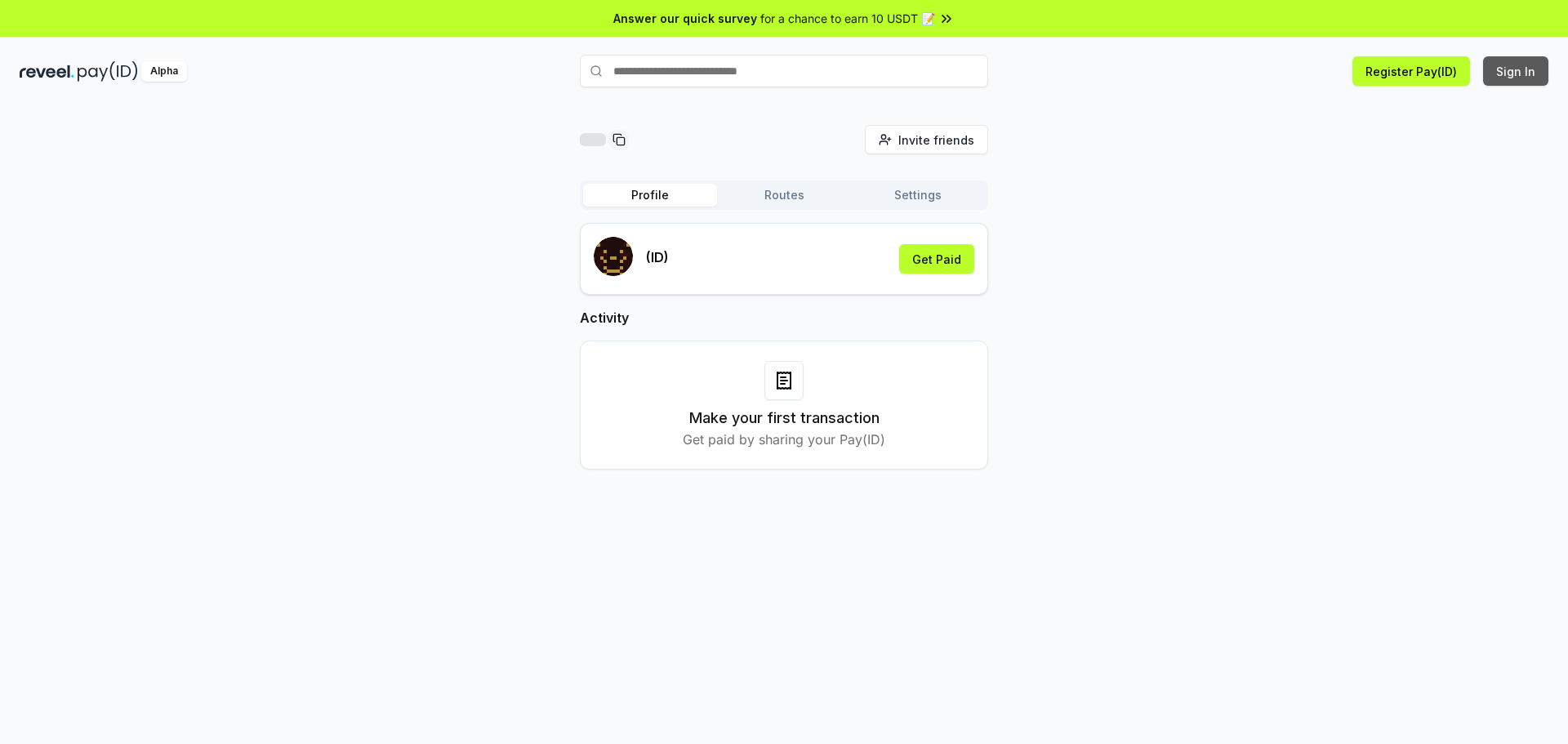
click at [1516, 66] on button "Sign In" at bounding box center [1516, 72] width 65 height 30
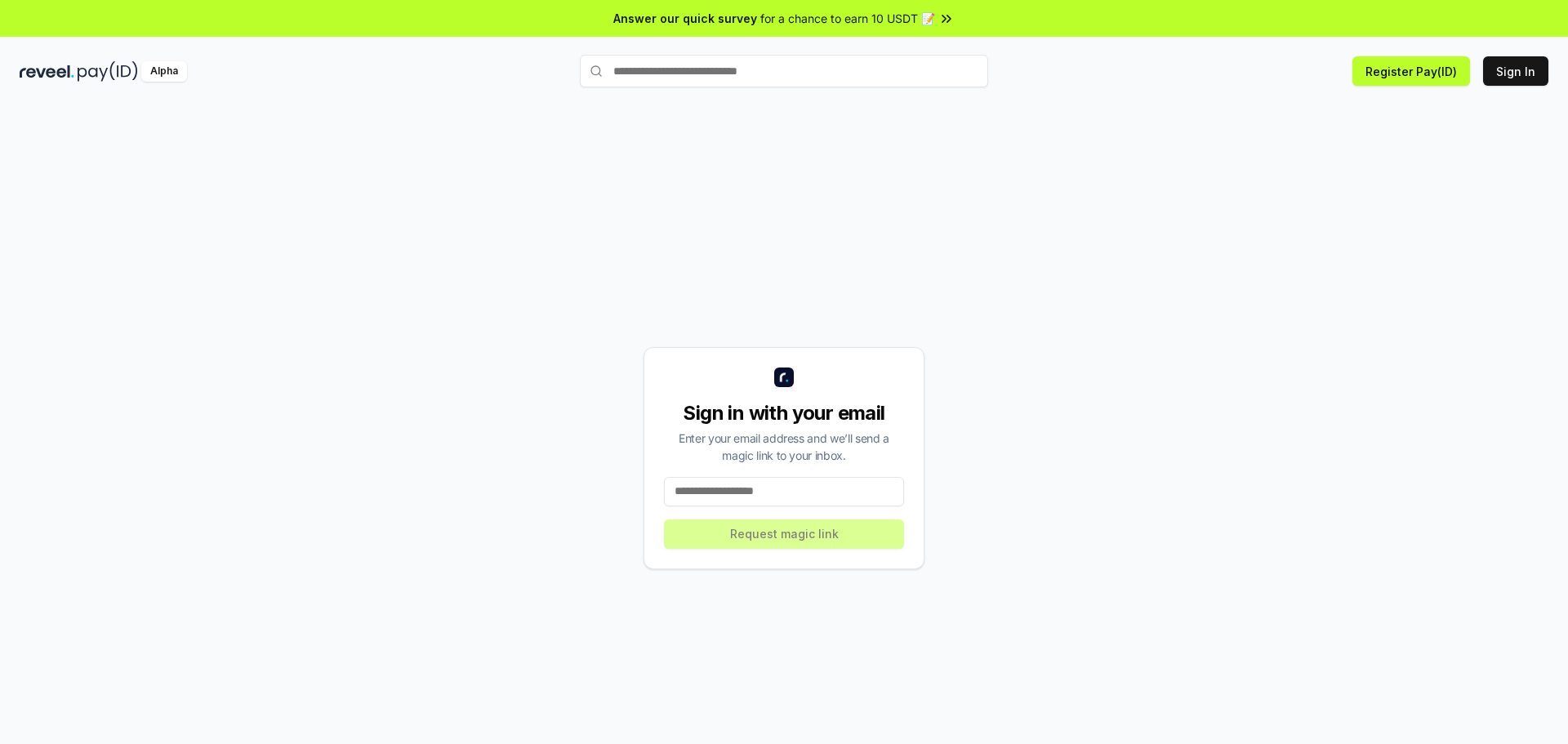
click at [710, 473] on div "Sign in with your email Enter your email address and we’ll send a magic link to…" at bounding box center [784, 457] width 281 height 222
click at [700, 494] on input at bounding box center [784, 491] width 240 height 30
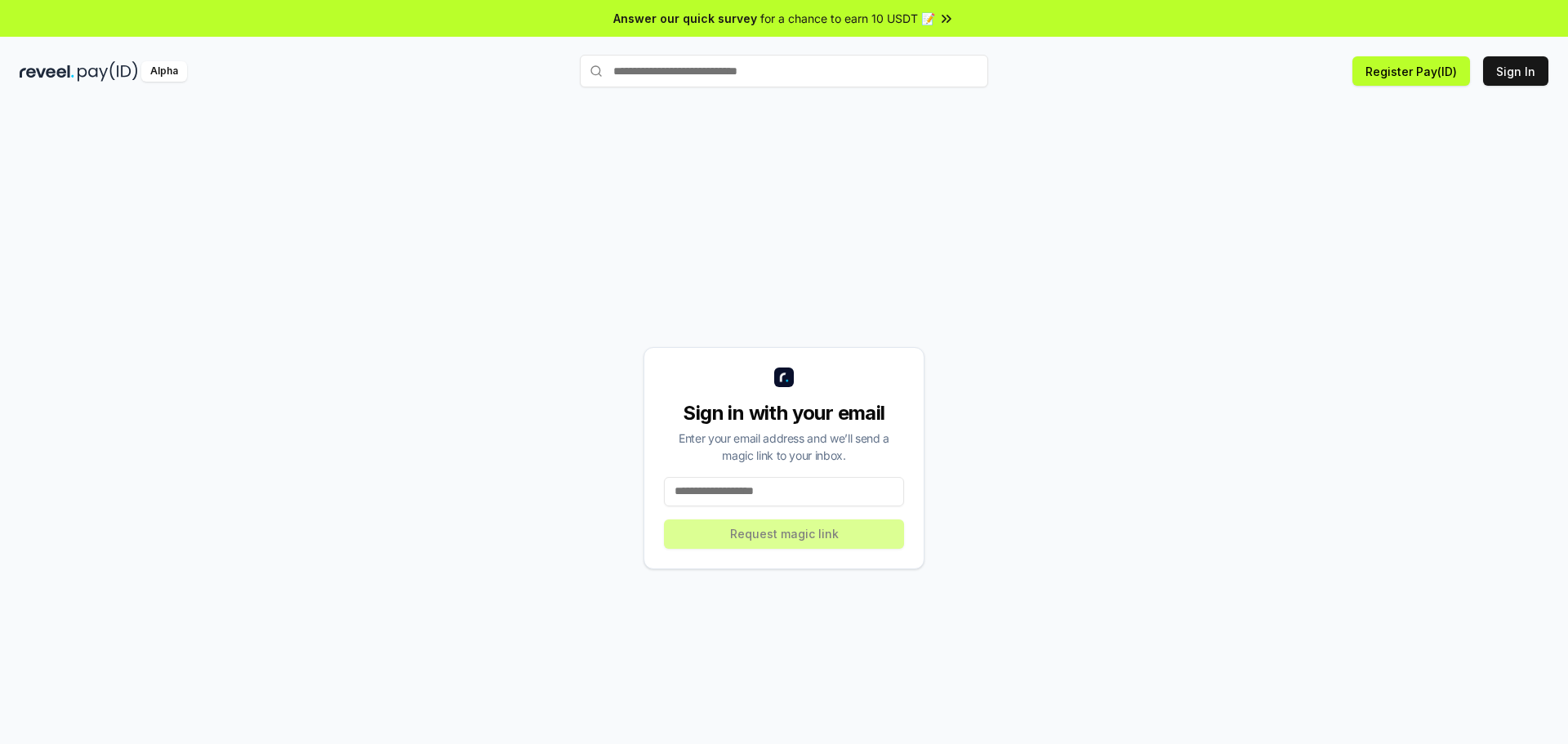
click at [700, 494] on input at bounding box center [784, 491] width 240 height 30
type input "**********"
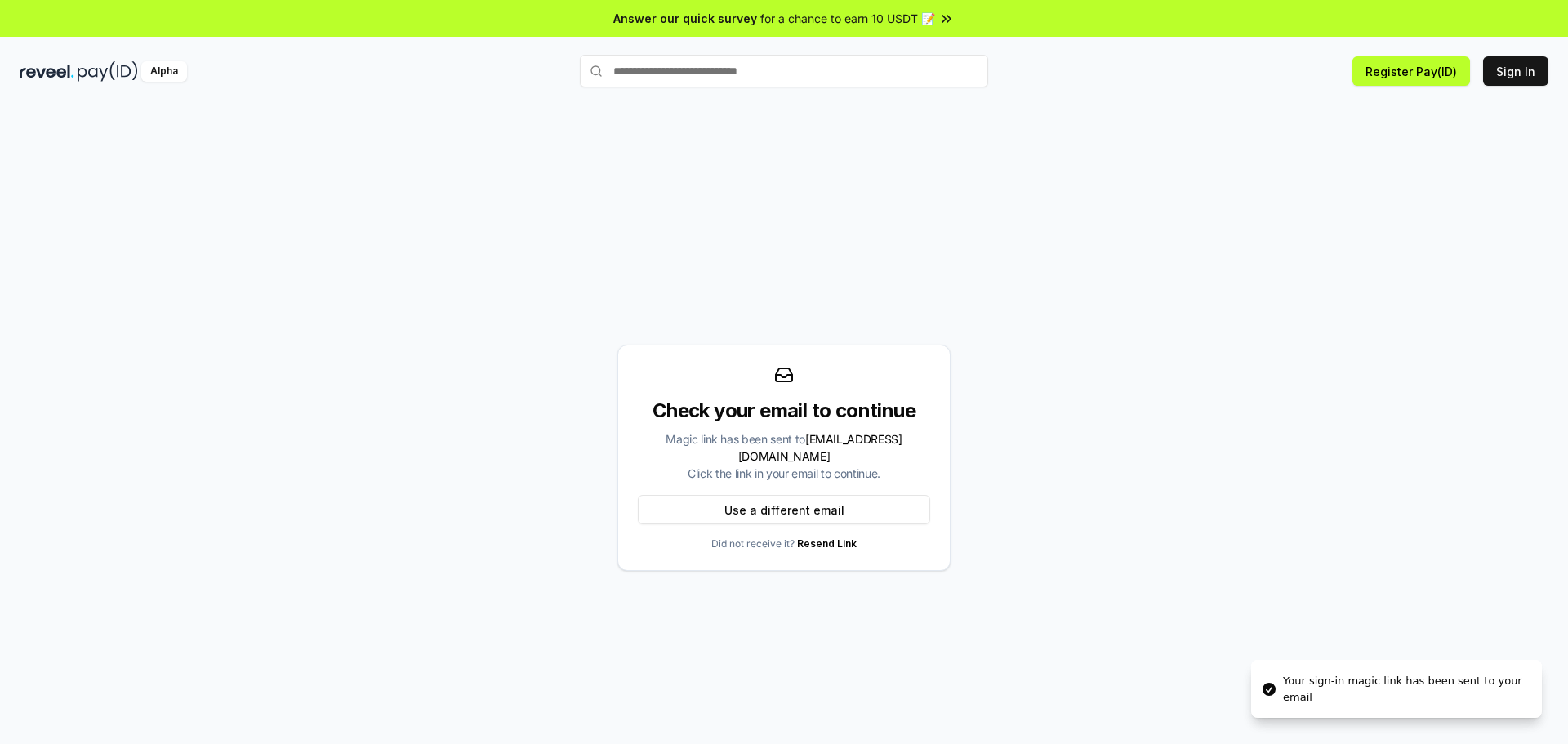
click at [1193, 377] on div "Check your email to continue Magic link has been sent to paisanovladimir4@gmail…" at bounding box center [784, 457] width 1529 height 665
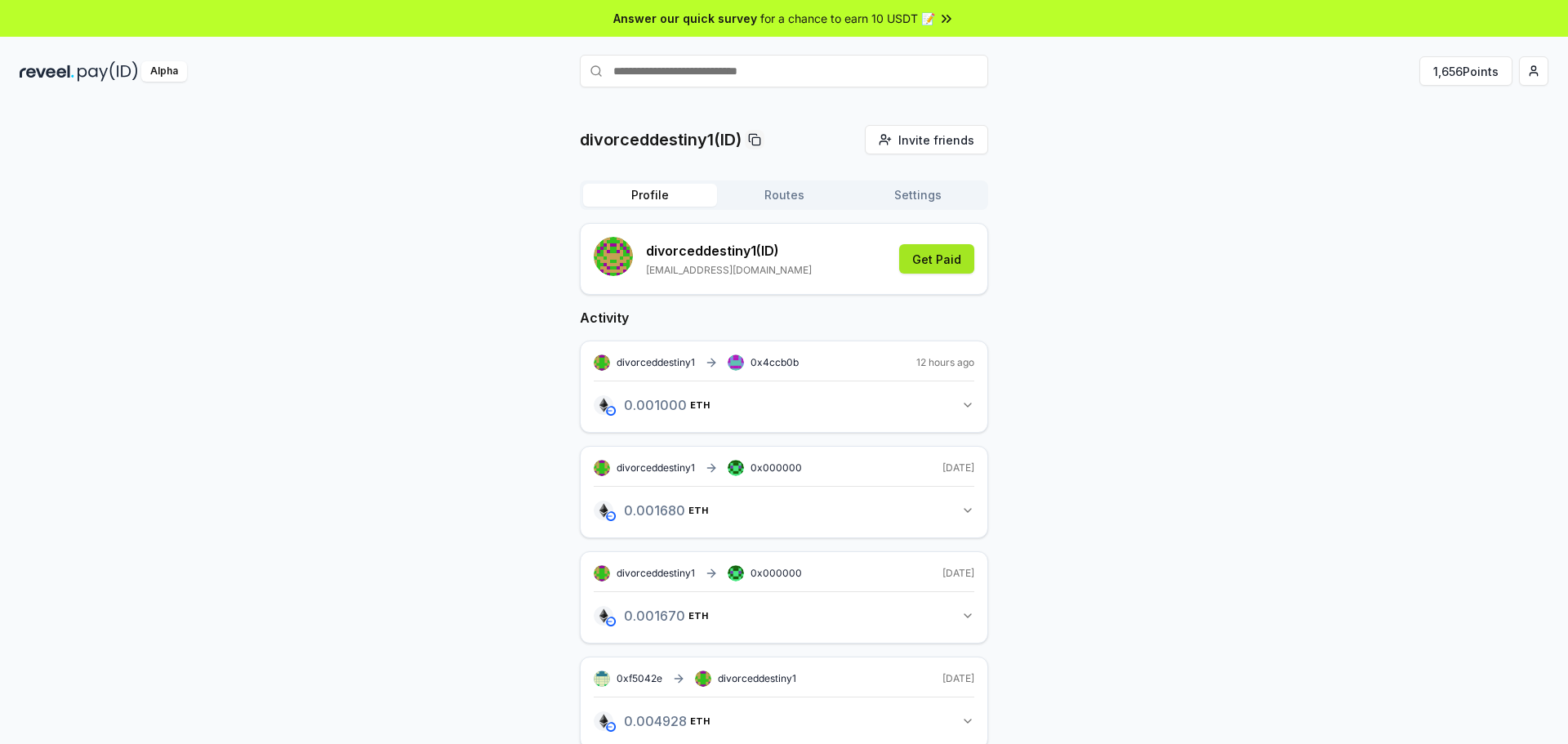
click at [959, 257] on button "Get Paid" at bounding box center [936, 259] width 75 height 30
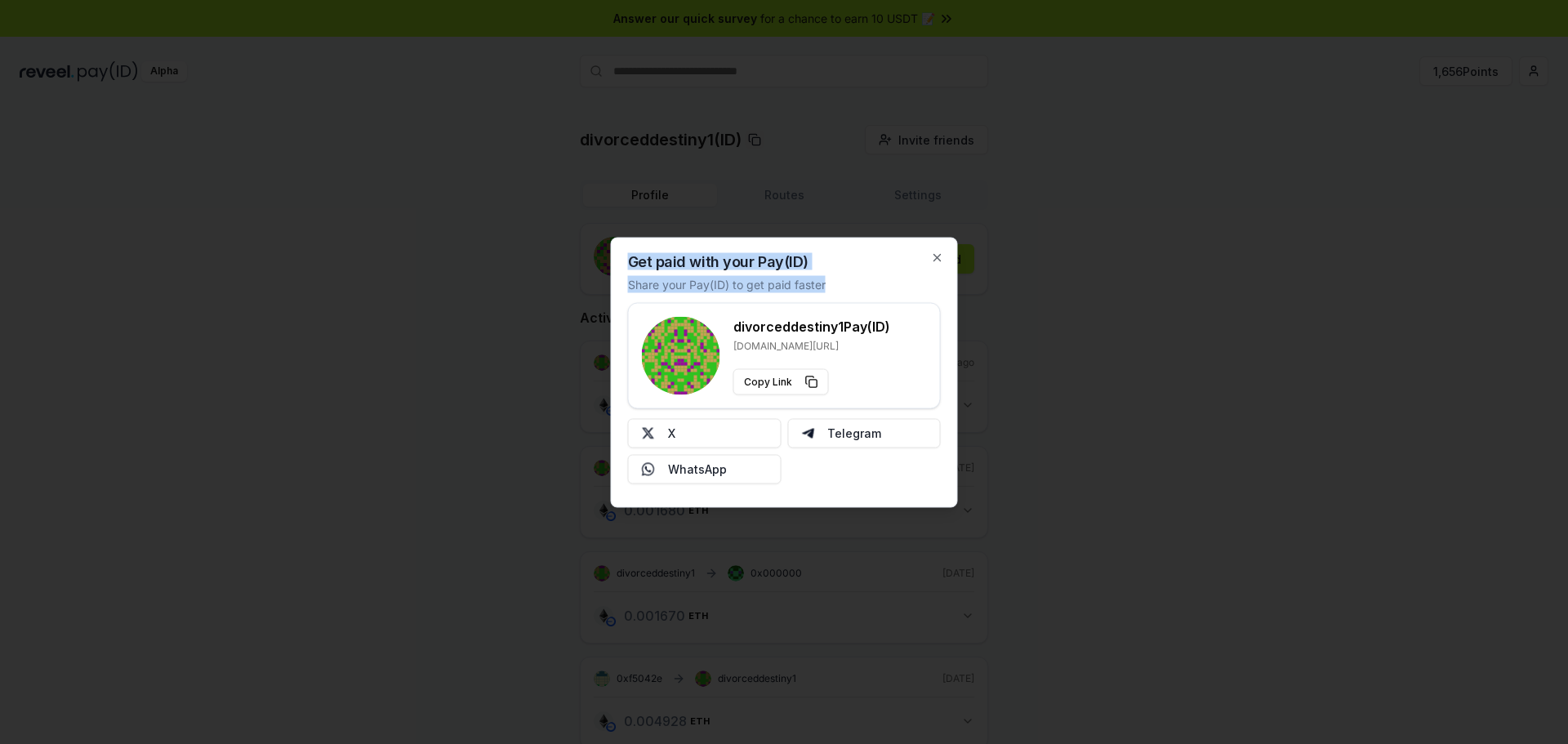
drag, startPoint x: 628, startPoint y: 260, endPoint x: 837, endPoint y: 285, distance: 210.5
click at [837, 285] on div "Get paid with your Pay(ID) Share your Pay(ID) to get paid faster divorceddestin…" at bounding box center [784, 372] width 347 height 270
click at [1276, 407] on div at bounding box center [784, 372] width 1568 height 744
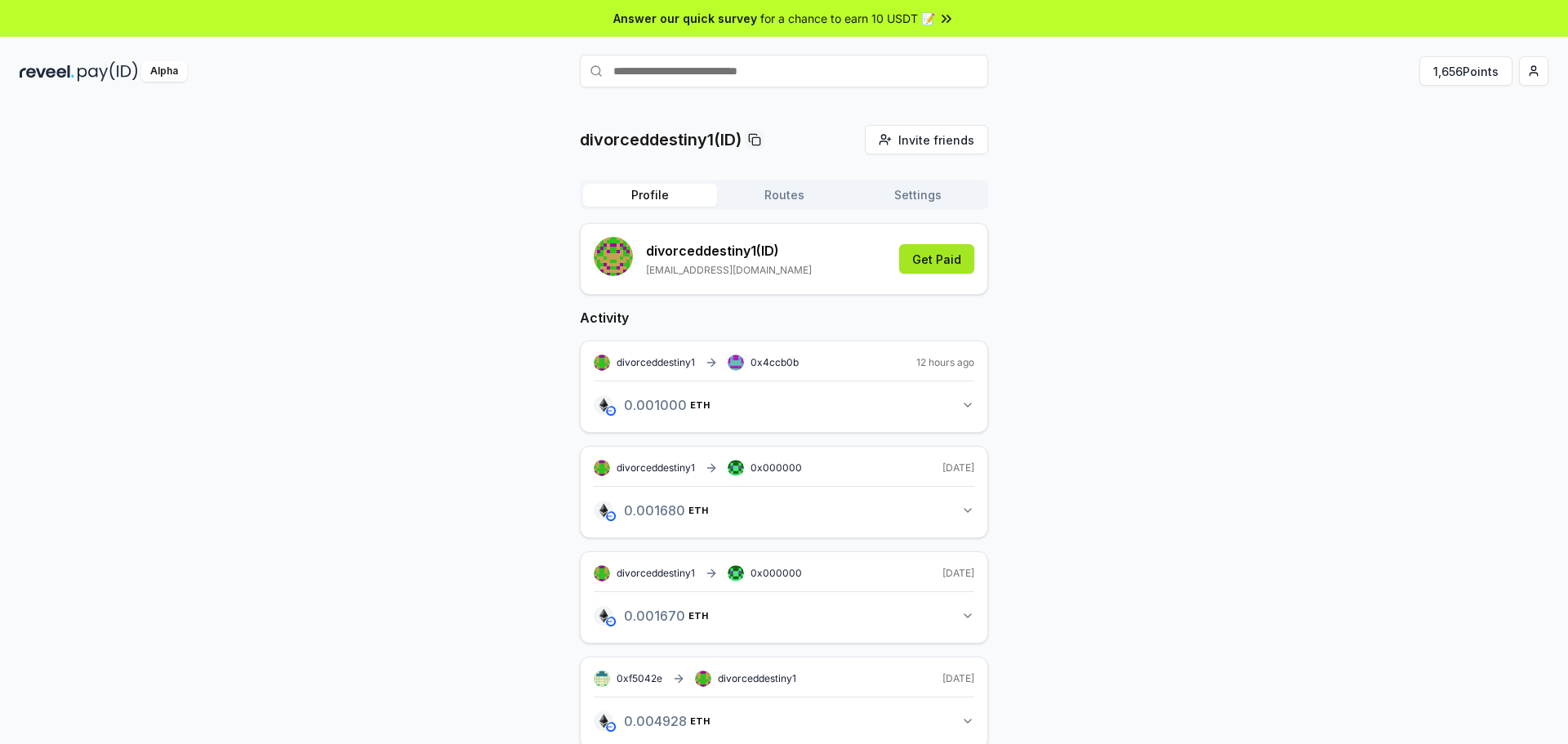
click at [967, 262] on button "Get Paid" at bounding box center [936, 259] width 75 height 30
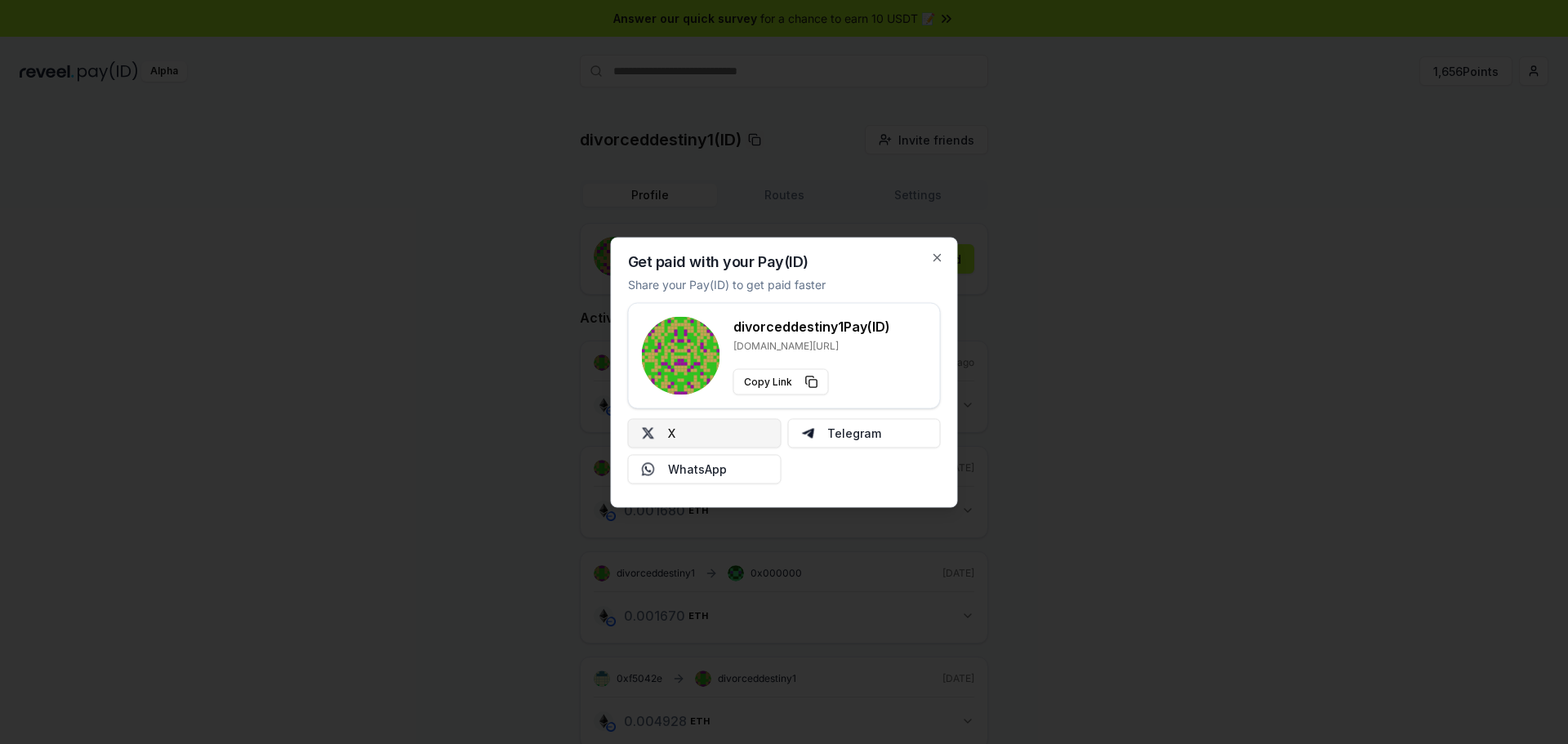
click at [681, 431] on button "X" at bounding box center [705, 433] width 153 height 30
click at [942, 254] on icon "button" at bounding box center [938, 257] width 13 height 13
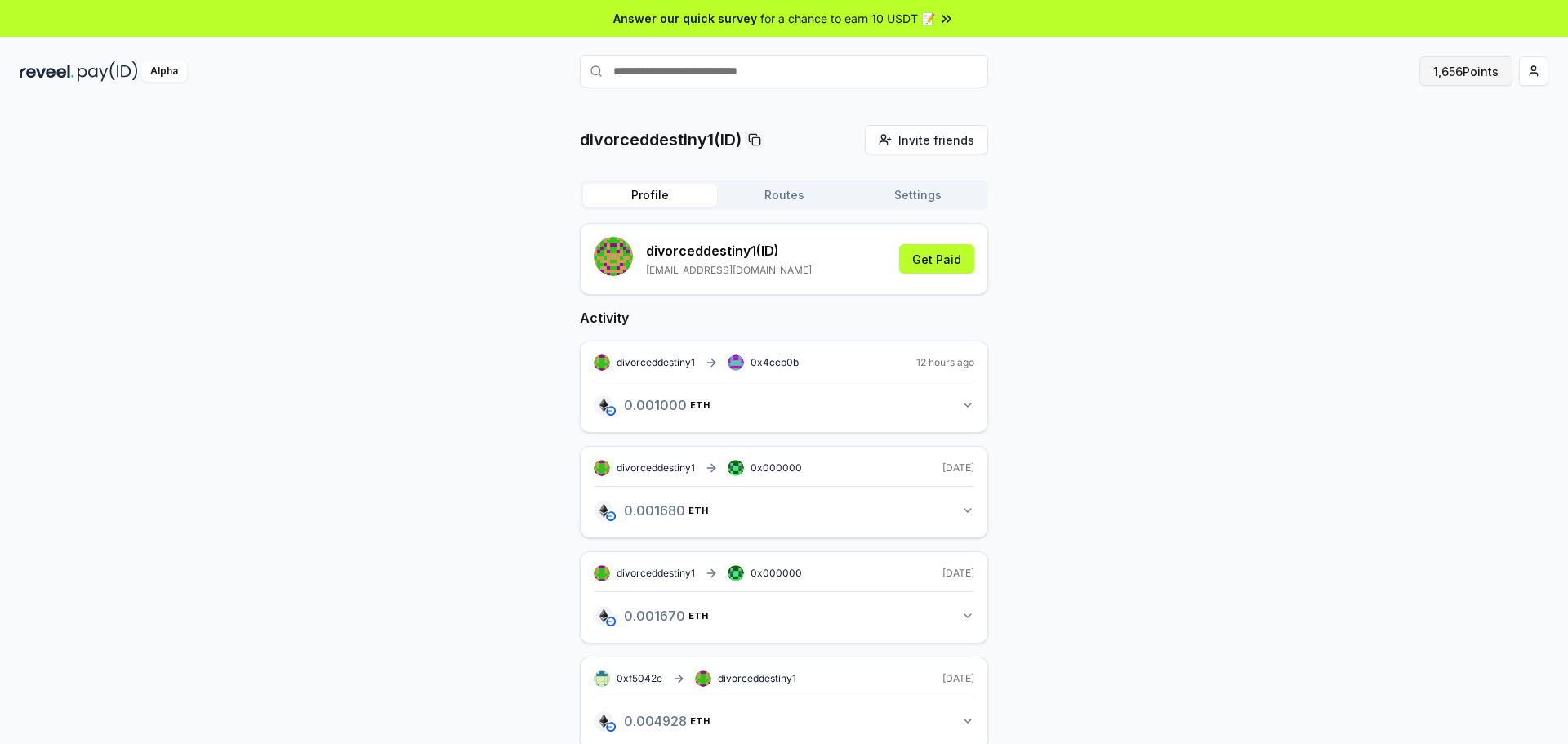
click at [1476, 73] on button "1,656 Points" at bounding box center [1466, 72] width 93 height 30
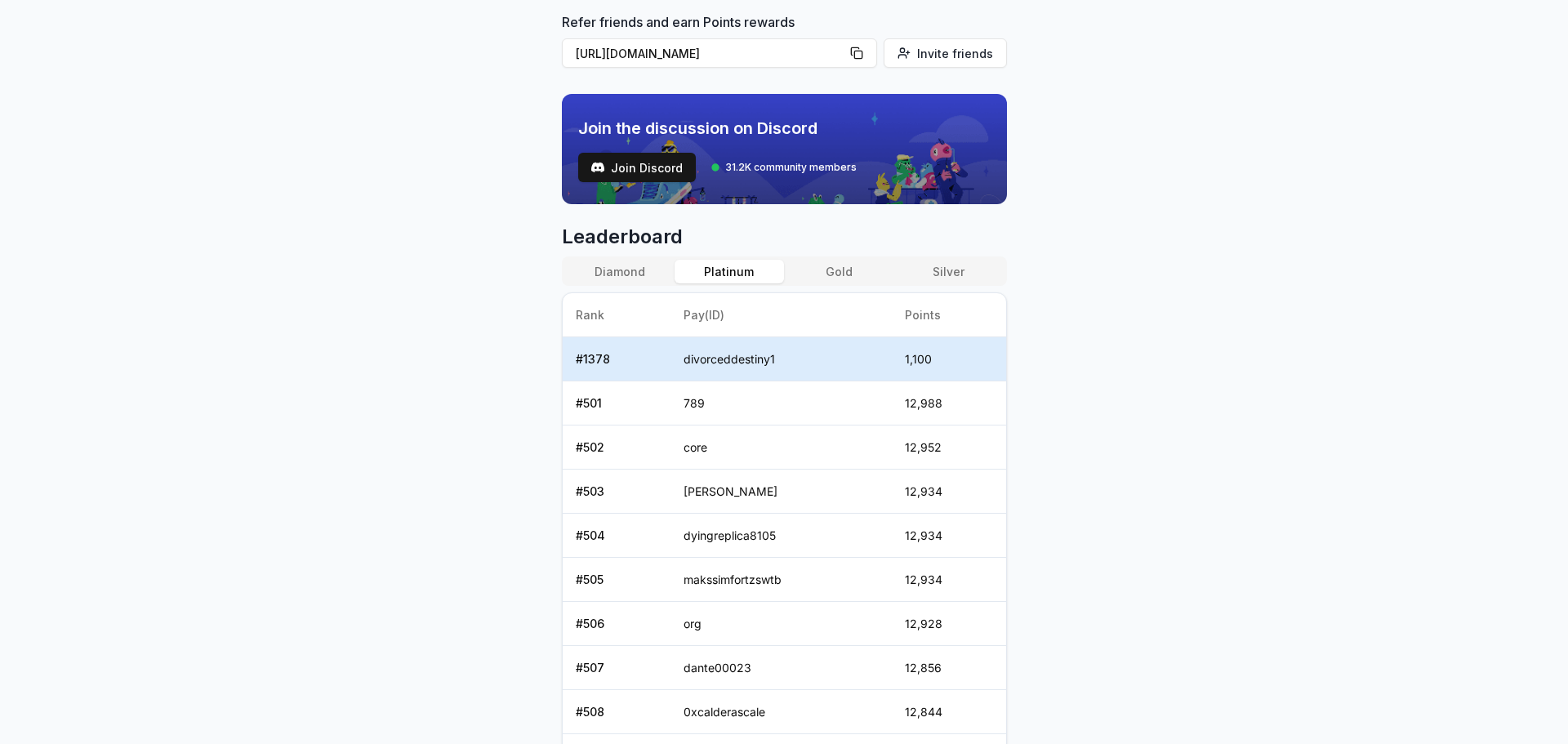
scroll to position [489, 0]
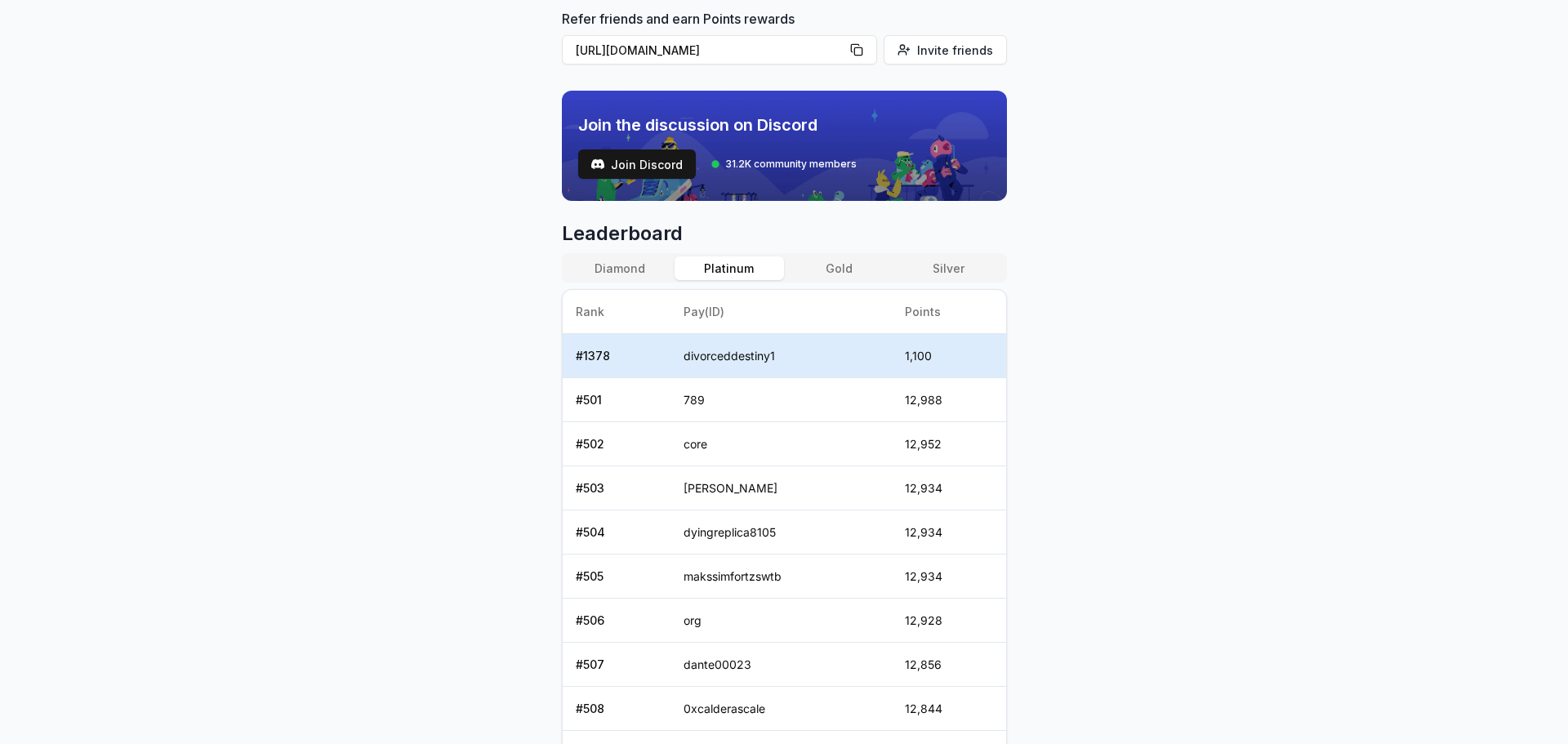
click at [824, 270] on button "Gold" at bounding box center [839, 268] width 110 height 23
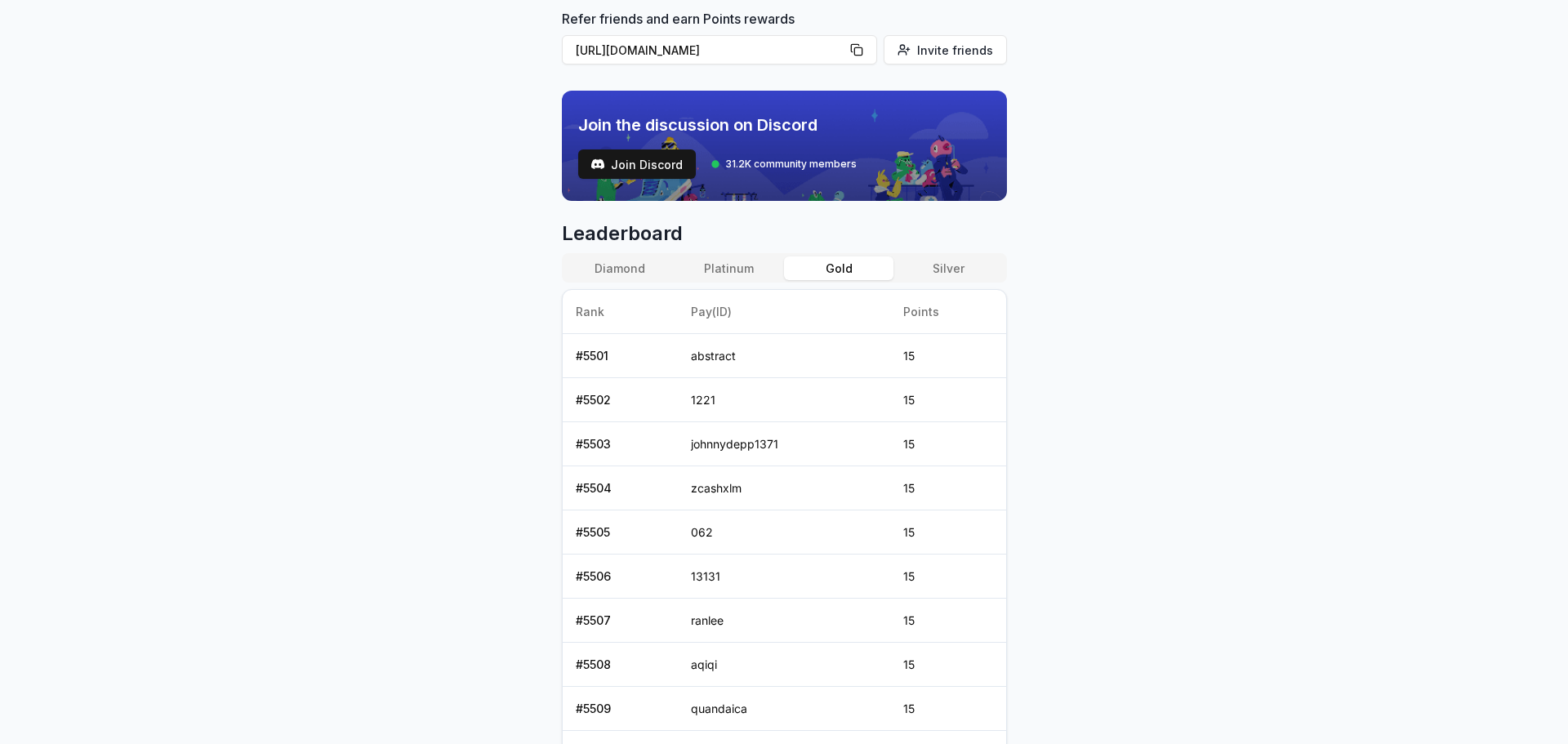
click at [941, 266] on button "Silver" at bounding box center [948, 268] width 110 height 23
click at [872, 266] on button "Gold" at bounding box center [839, 268] width 110 height 23
click at [744, 263] on button "Platinum" at bounding box center [730, 268] width 110 height 23
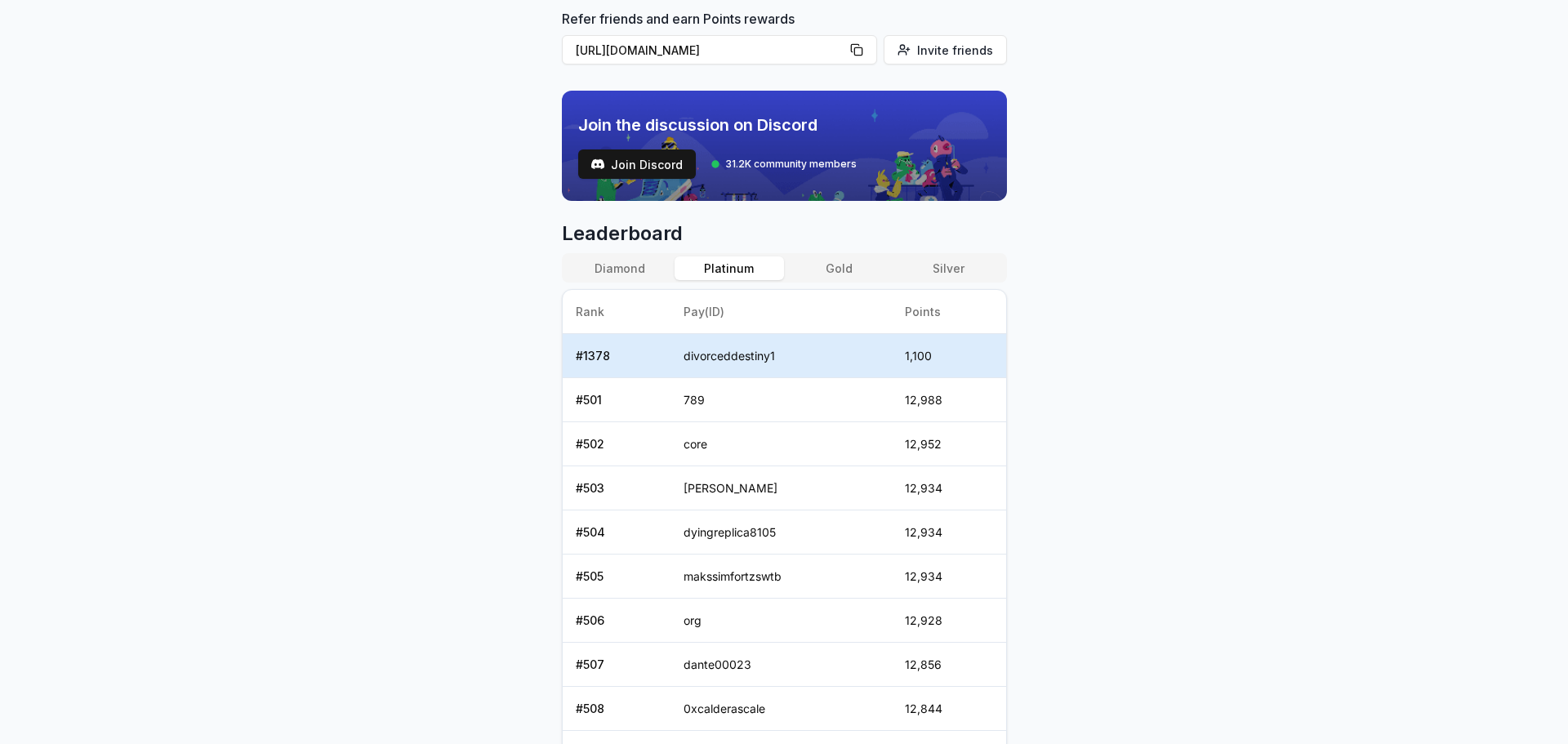
click at [632, 266] on button "Diamond" at bounding box center [620, 268] width 110 height 23
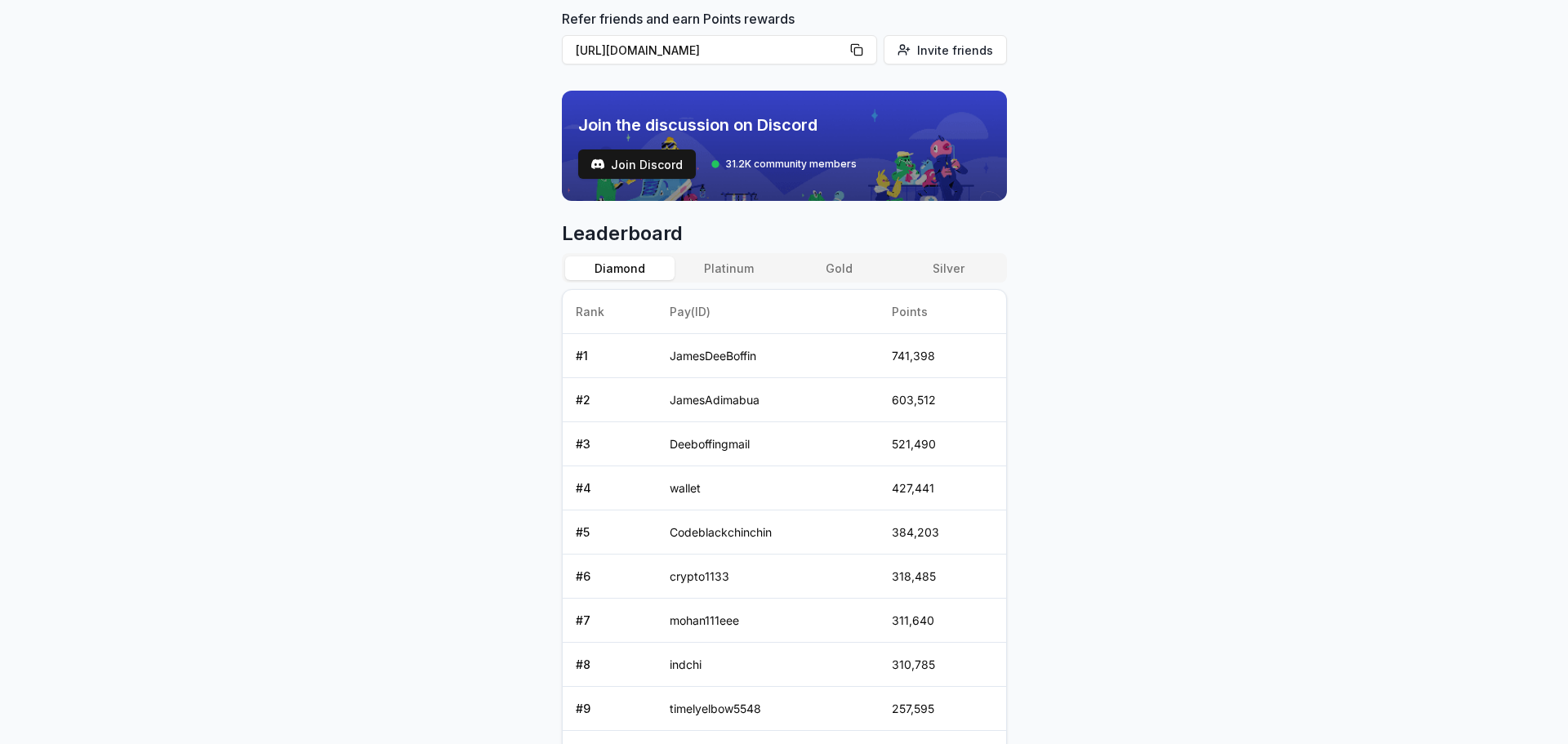
click at [744, 274] on button "Platinum" at bounding box center [730, 268] width 110 height 23
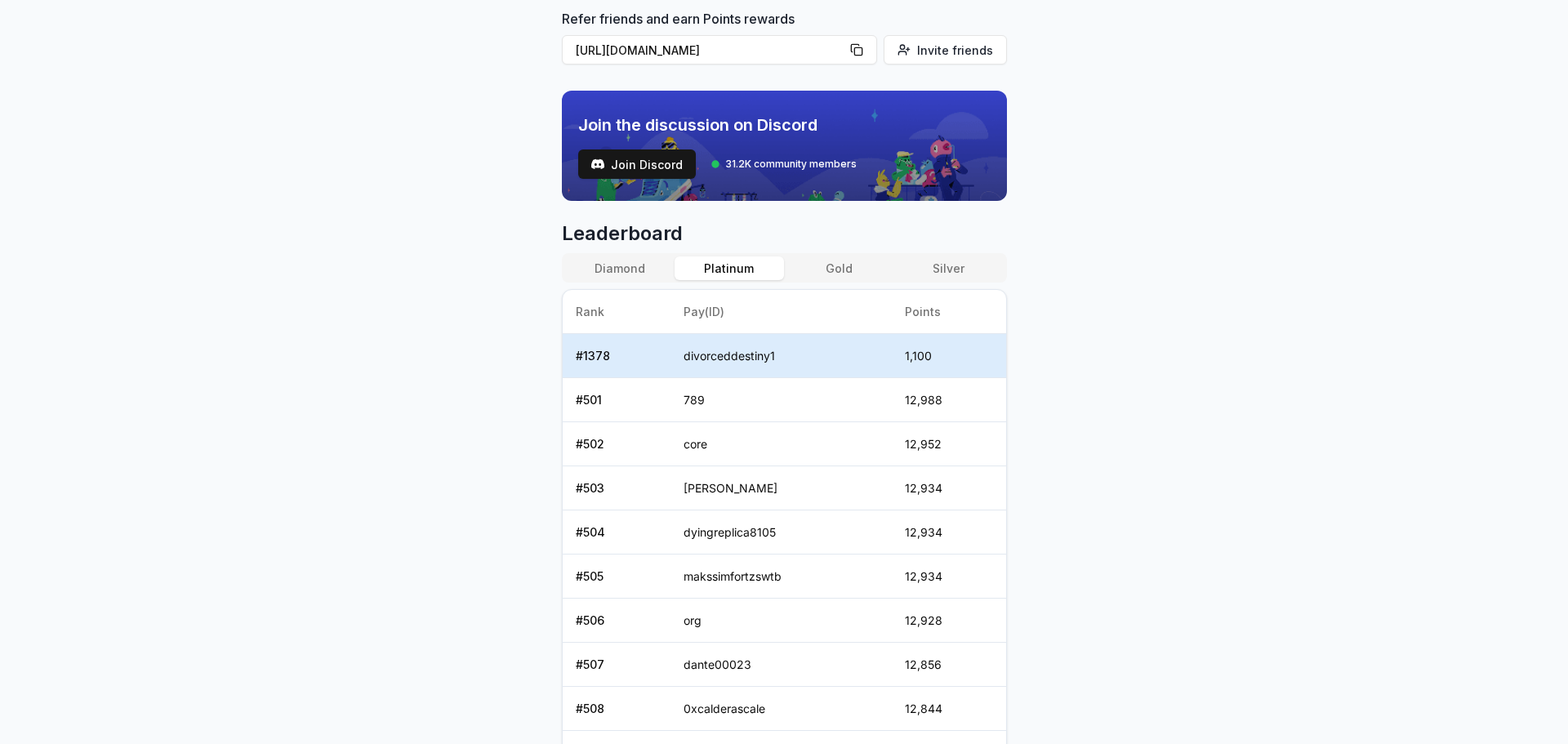
click at [1266, 367] on body "Answer our quick survey for a chance to earn 10 USDT 📝 Alpha 1,656 Points Revee…" at bounding box center [784, 372] width 1568 height 744
